Goal: Navigation & Orientation: Understand site structure

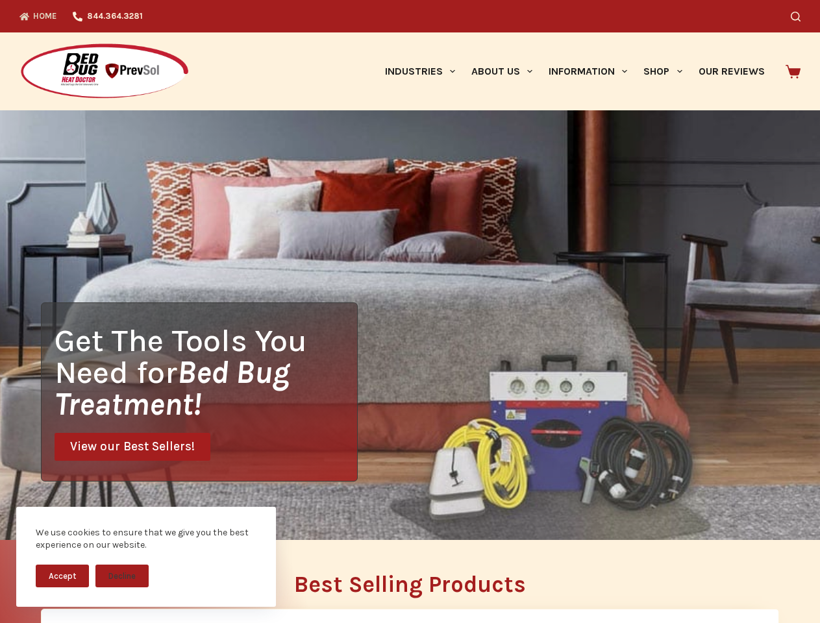
click at [410, 312] on div "Get The Tools You Need for Bed Bug Treatment! View our Best Sellers!" at bounding box center [410, 325] width 820 height 430
click at [62, 576] on button "Accept" at bounding box center [62, 576] width 53 height 23
click at [122, 576] on button "Decline" at bounding box center [121, 576] width 53 height 23
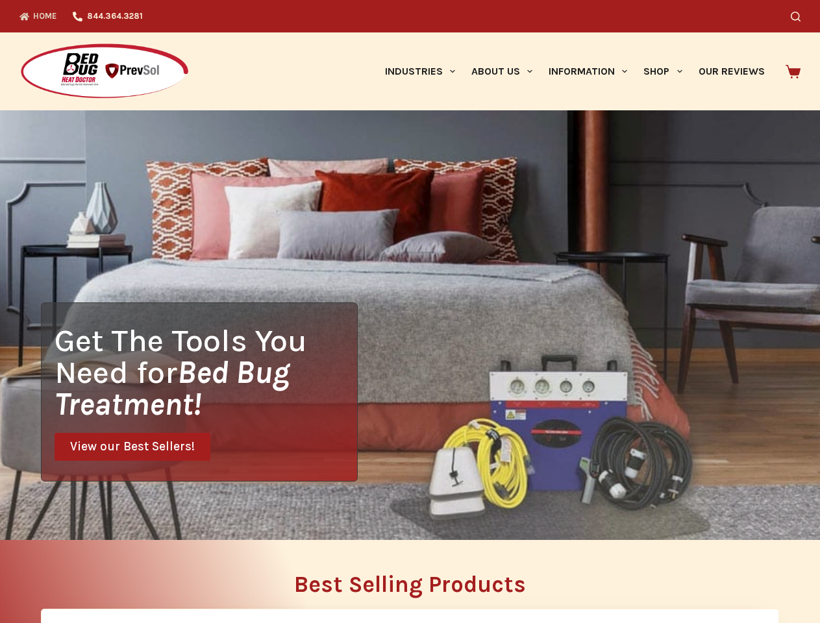
click at [801, 16] on icon "Search" at bounding box center [796, 17] width 10 height 10
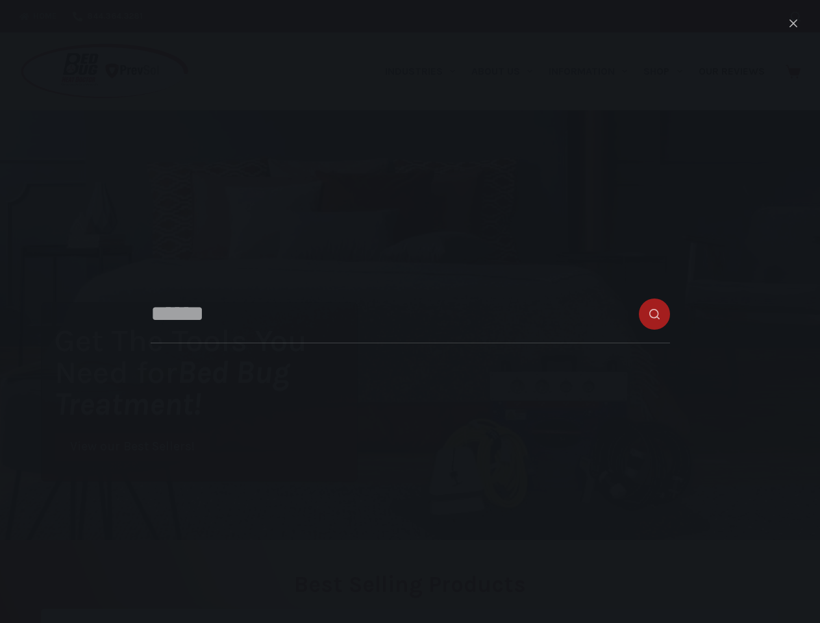
click at [425, 71] on link "Industries" at bounding box center [420, 71] width 86 height 78
click at [507, 71] on link "About Us" at bounding box center [501, 71] width 77 height 78
click at [594, 71] on link "Information" at bounding box center [588, 71] width 95 height 78
click at [668, 71] on link "Shop" at bounding box center [663, 71] width 55 height 78
